Goal: Manage account settings

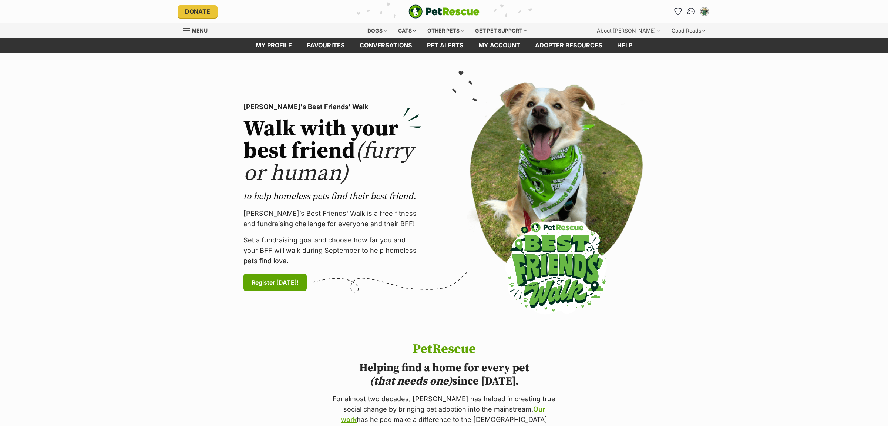
click at [691, 13] on img "Conversations" at bounding box center [691, 12] width 10 height 10
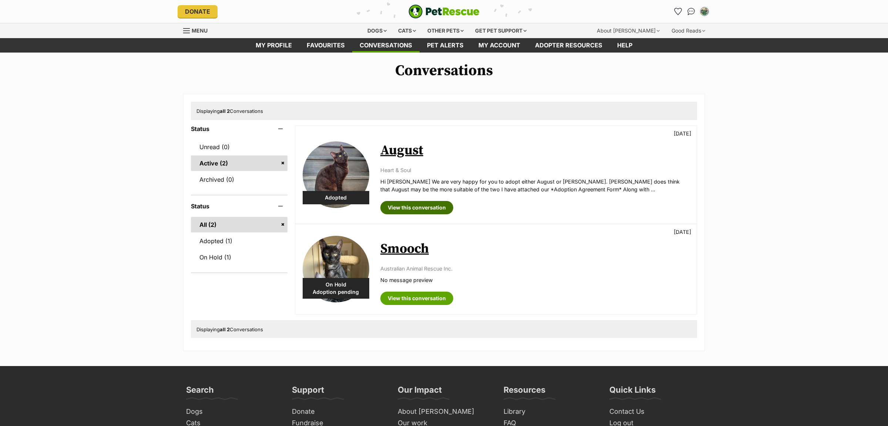
click at [412, 204] on link "View this conversation" at bounding box center [416, 207] width 73 height 13
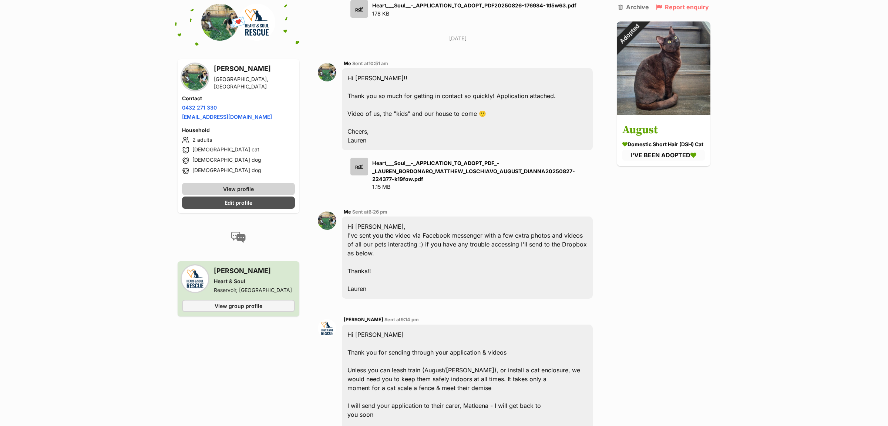
scroll to position [699, 0]
click at [184, 69] on div at bounding box center [195, 77] width 26 height 26
click at [190, 77] on img at bounding box center [195, 77] width 26 height 26
click at [238, 190] on span "View profile" at bounding box center [238, 189] width 31 height 8
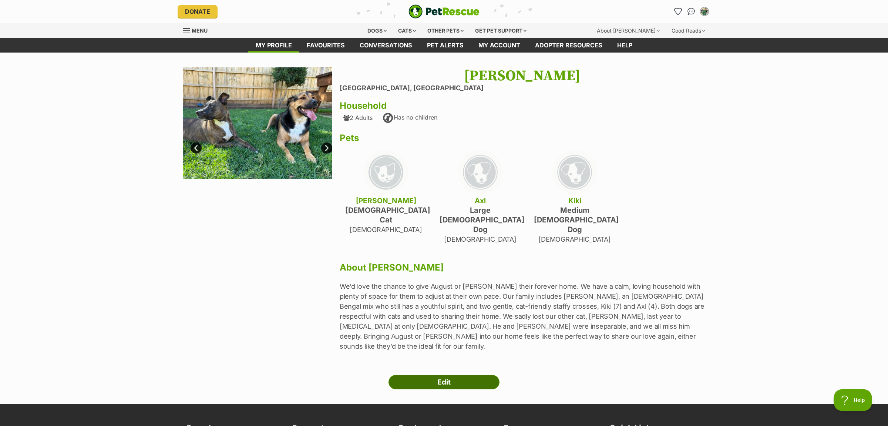
click at [451, 375] on link "Edit" at bounding box center [444, 382] width 111 height 15
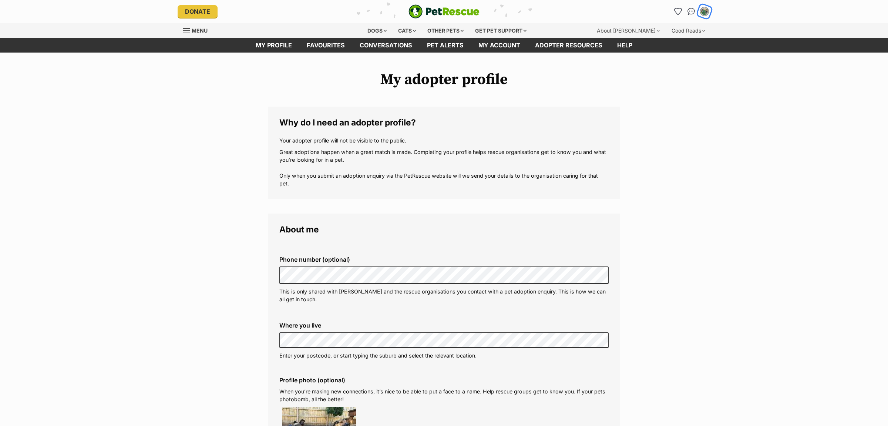
click at [704, 10] on img "My account" at bounding box center [705, 12] width 10 height 10
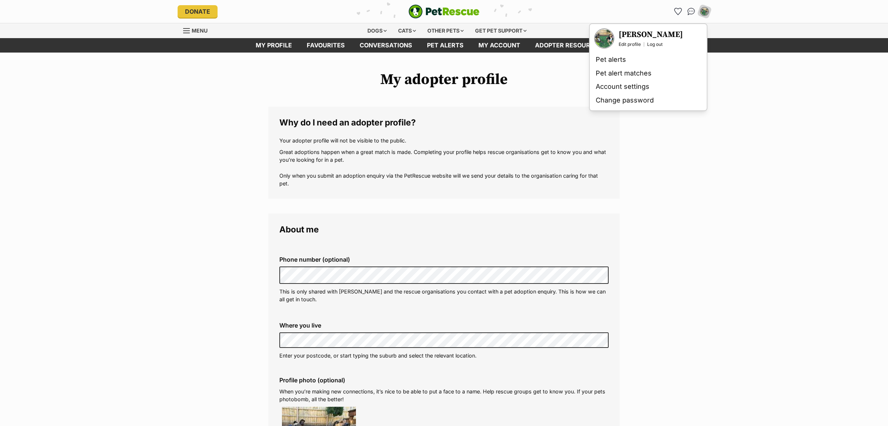
click at [662, 37] on h3 "[PERSON_NAME]" at bounding box center [651, 35] width 64 height 10
click at [661, 43] on link "Log out" at bounding box center [655, 44] width 16 height 6
